Goal: Task Accomplishment & Management: Manage account settings

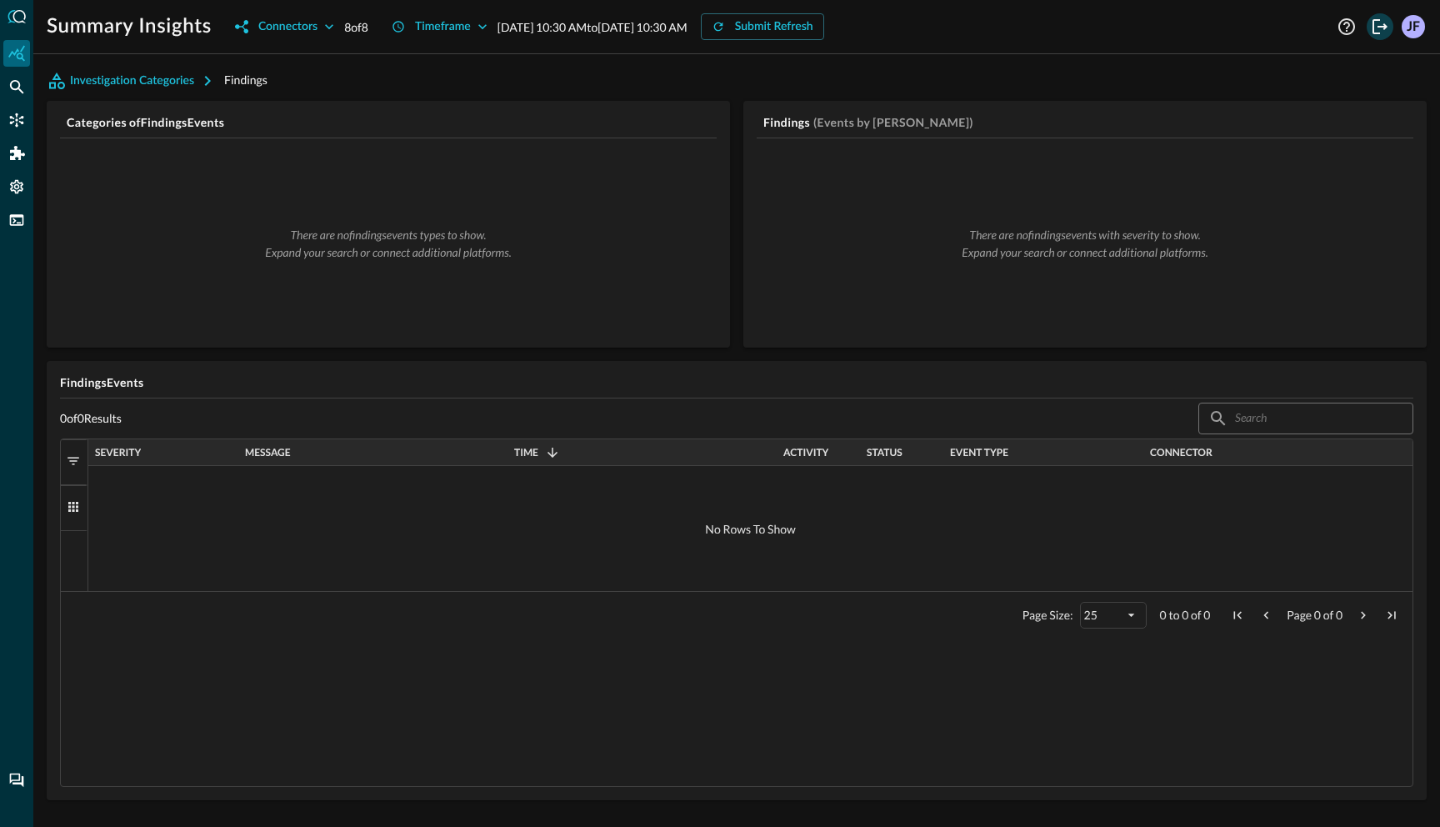
click at [1373, 29] on icon "Logout" at bounding box center [1380, 26] width 15 height 15
